Goal: Navigation & Orientation: Find specific page/section

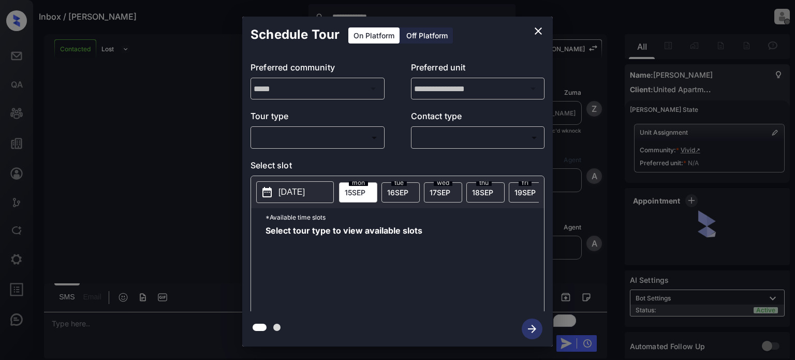
scroll to position [1139, 0]
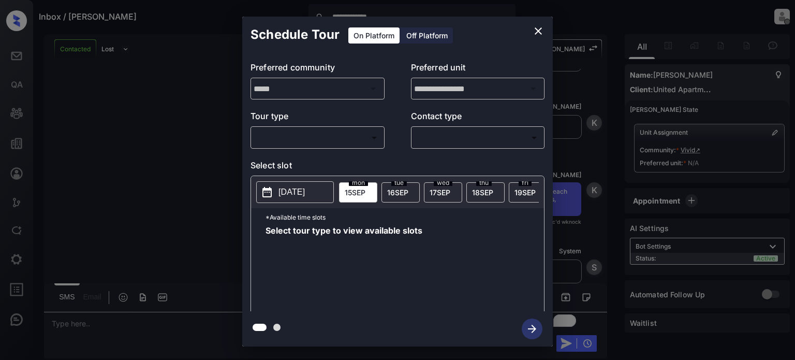
click at [540, 32] on icon "close" at bounding box center [538, 31] width 12 height 12
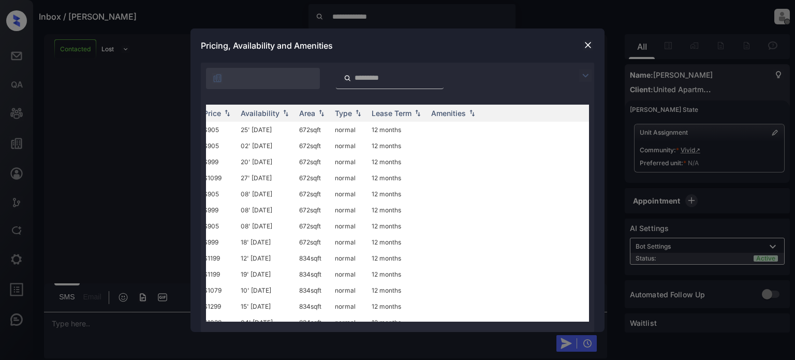
scroll to position [0, 133]
click at [591, 44] on img at bounding box center [588, 45] width 10 height 10
